Goal: Task Accomplishment & Management: Use online tool/utility

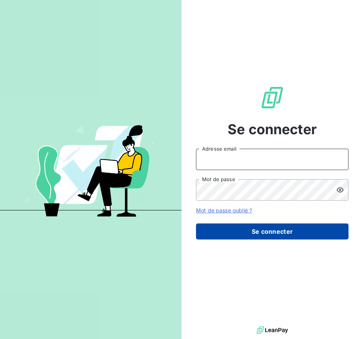
type input "eliaquim.banyingela@leuze.com"
click at [233, 230] on button "Se connecter" at bounding box center [272, 232] width 153 height 16
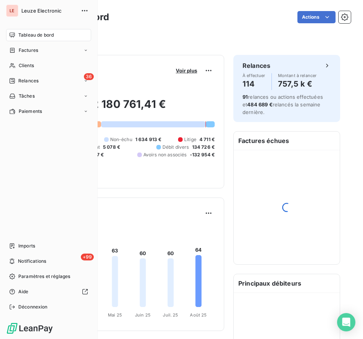
click at [19, 65] on span "Clients" at bounding box center [26, 65] width 15 height 7
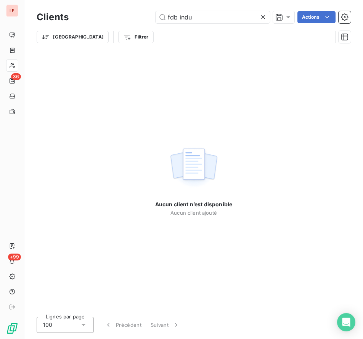
type input "fdb ind"
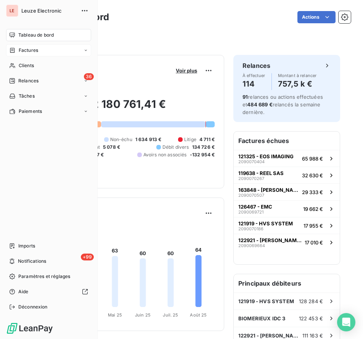
click at [20, 51] on span "Factures" at bounding box center [28, 50] width 19 height 7
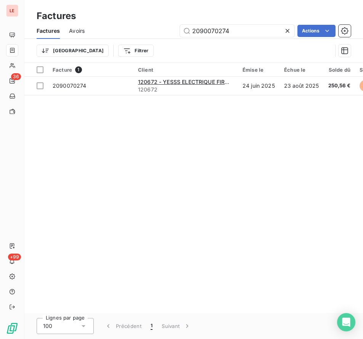
drag, startPoint x: 268, startPoint y: 30, endPoint x: 220, endPoint y: 39, distance: 48.9
click at [220, 39] on div "Factures Avoirs 2090070274 Actions Trier Filtrer" at bounding box center [193, 43] width 339 height 40
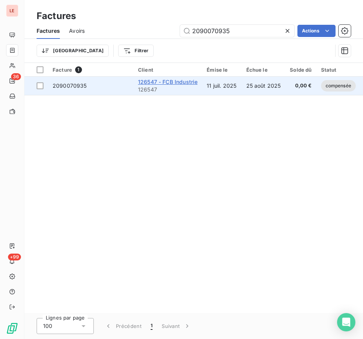
type input "2090070935"
click at [153, 83] on span "126547 - FCB Industrie" at bounding box center [168, 82] width 60 height 6
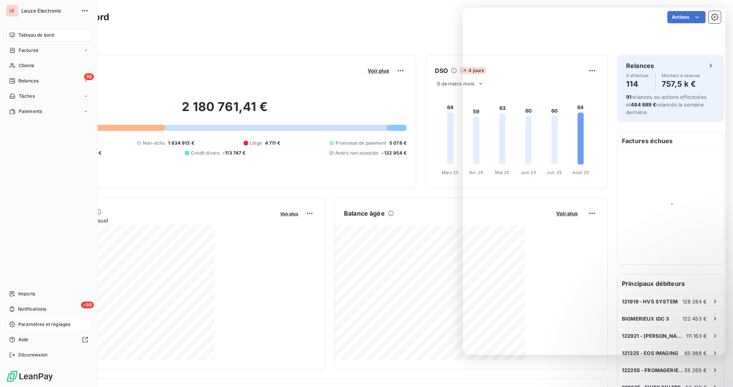
click at [42, 329] on div "Paramètres et réglages" at bounding box center [48, 324] width 85 height 12
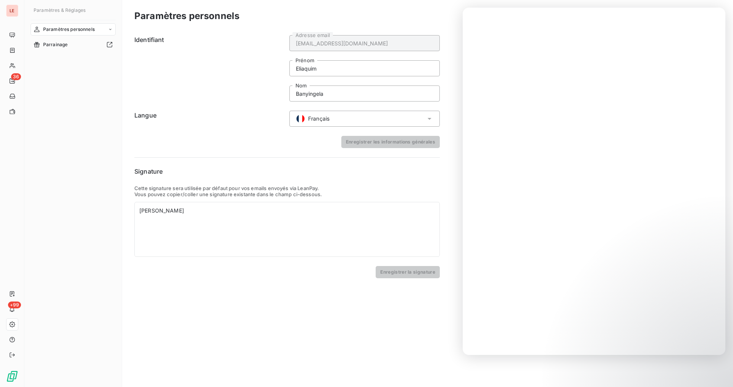
click at [110, 31] on icon at bounding box center [110, 29] width 5 height 5
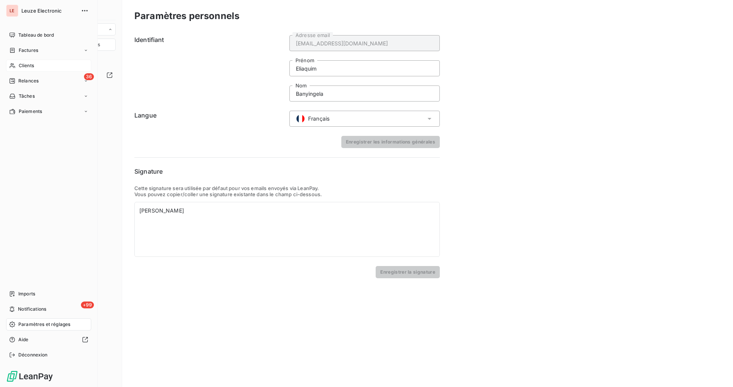
click at [12, 68] on icon at bounding box center [12, 66] width 6 height 6
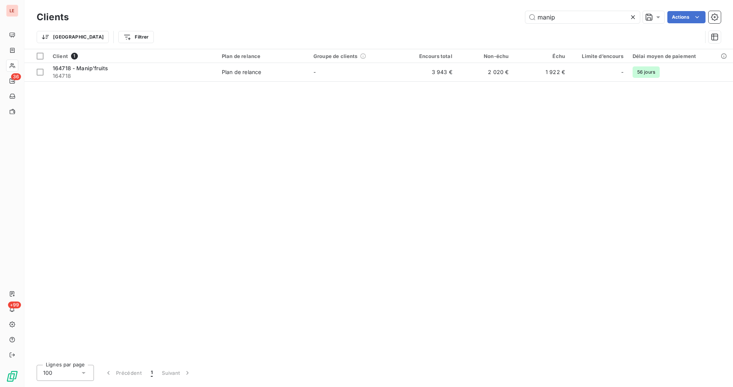
type input "manip"
click at [363, 20] on icon at bounding box center [633, 17] width 8 height 8
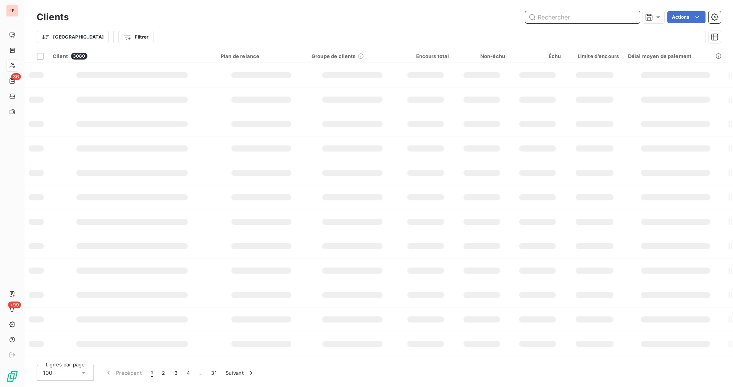
click at [363, 21] on input "text" at bounding box center [582, 17] width 115 height 12
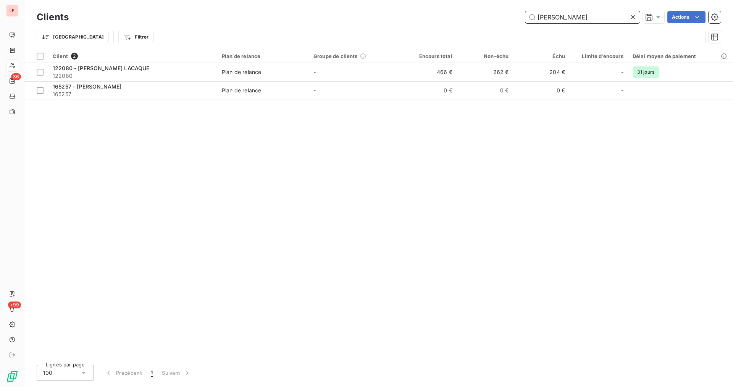
type input "rubin"
